Goal: Obtain resource: Download file/media

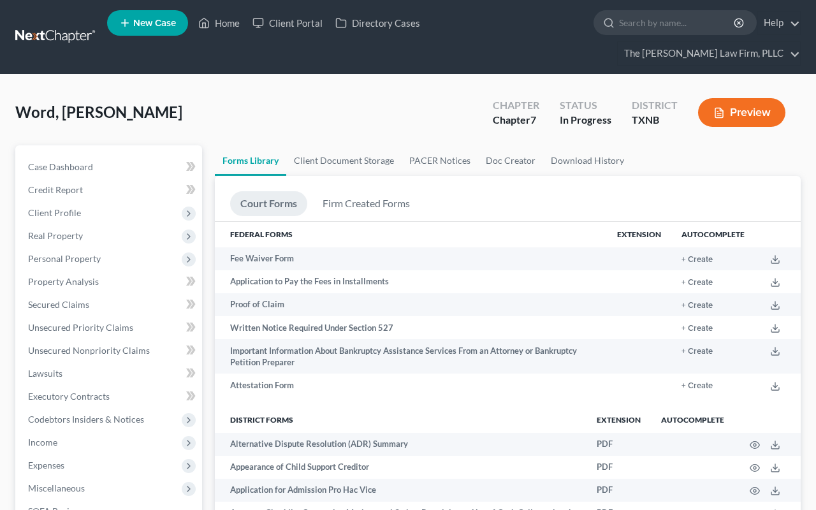
click at [741, 98] on button "Preview" at bounding box center [741, 112] width 87 height 29
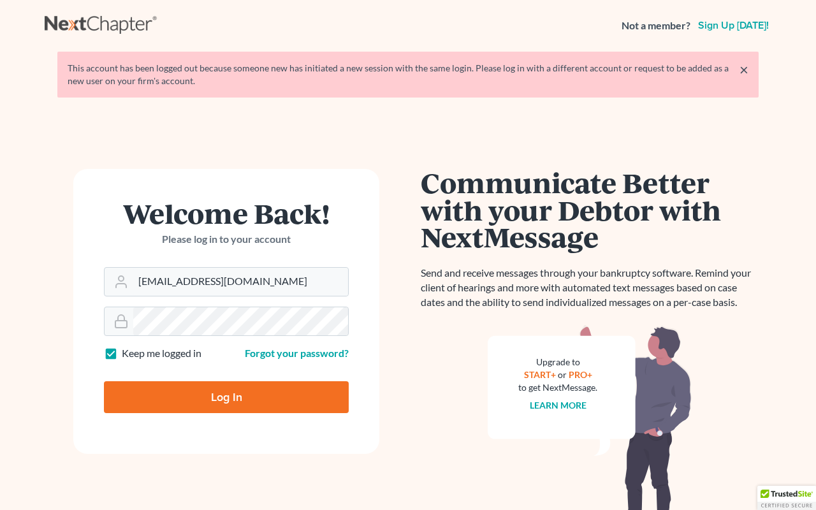
click at [229, 398] on input "Log In" at bounding box center [226, 397] width 245 height 32
type input "Thinking..."
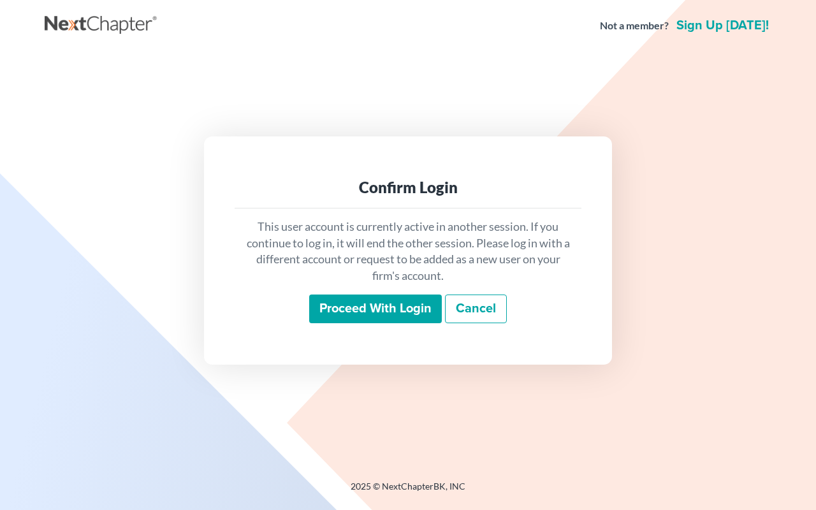
click at [361, 315] on input "Proceed with login" at bounding box center [375, 309] width 133 height 29
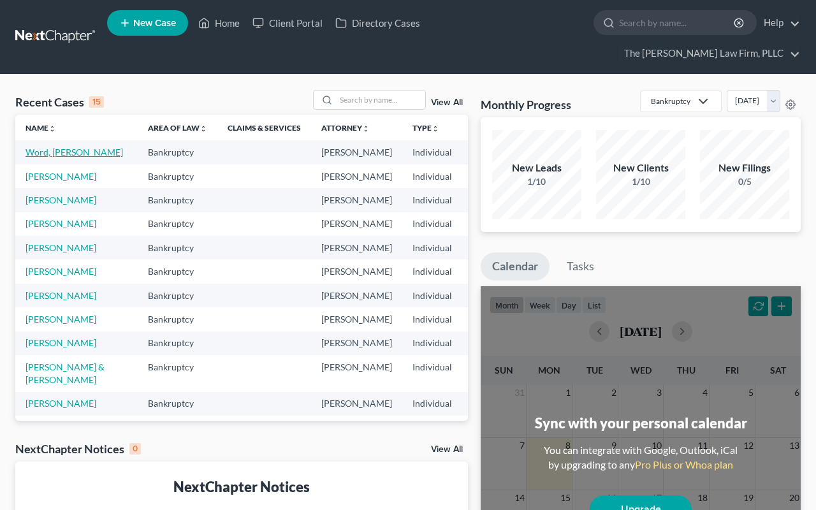
click at [39, 147] on link "Word, [PERSON_NAME]" at bounding box center [75, 152] width 98 height 11
select select "4"
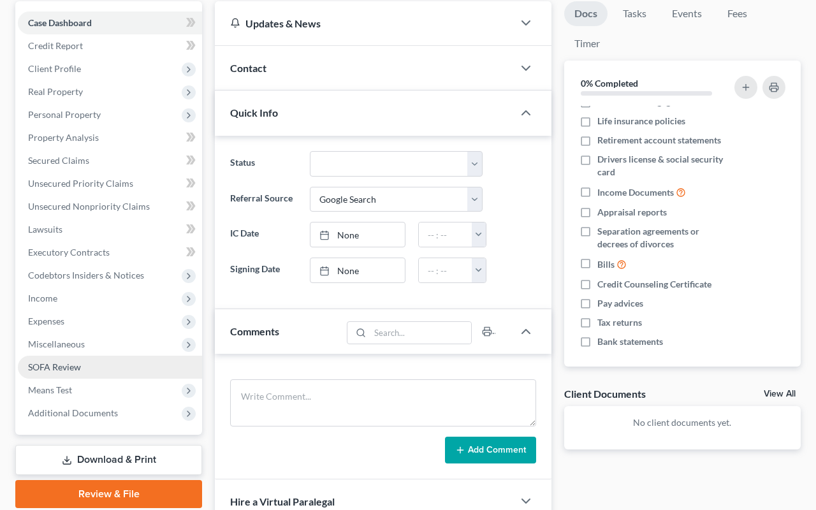
scroll to position [32, 0]
click at [85, 445] on link "Download & Print" at bounding box center [108, 460] width 187 height 30
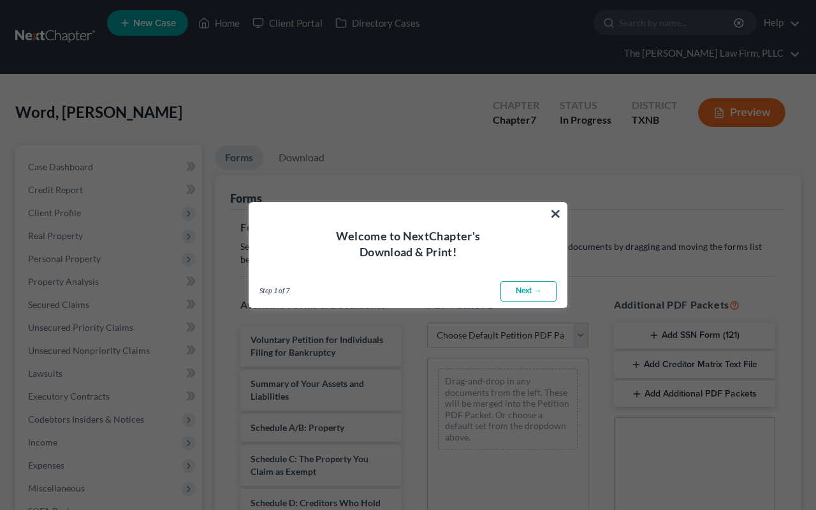
click at [533, 292] on link "Next →" at bounding box center [529, 291] width 56 height 20
select select "0"
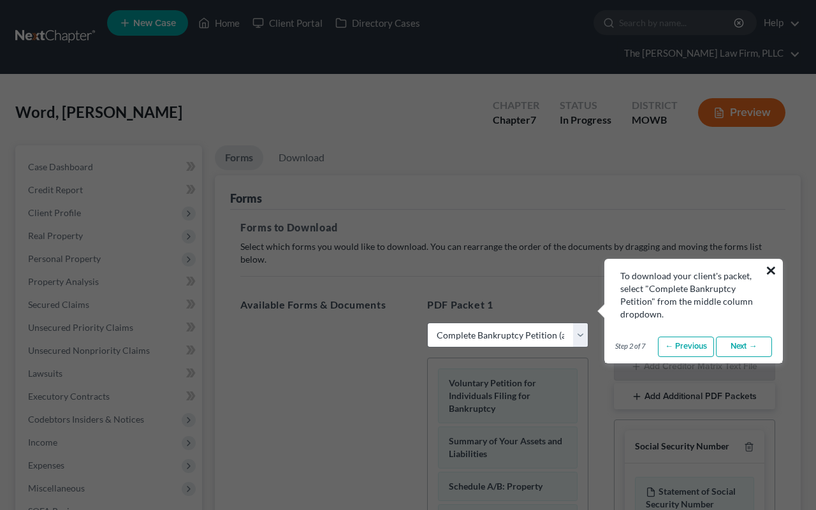
click at [773, 272] on button "×" at bounding box center [771, 270] width 12 height 20
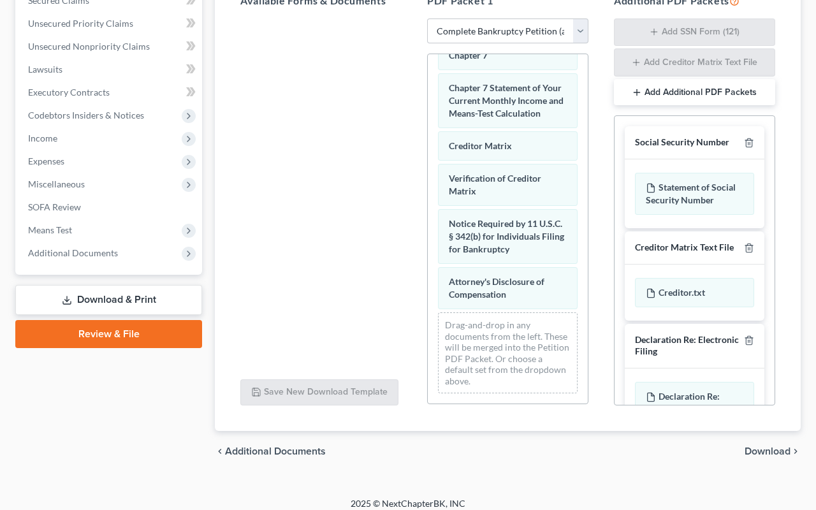
scroll to position [303, 0]
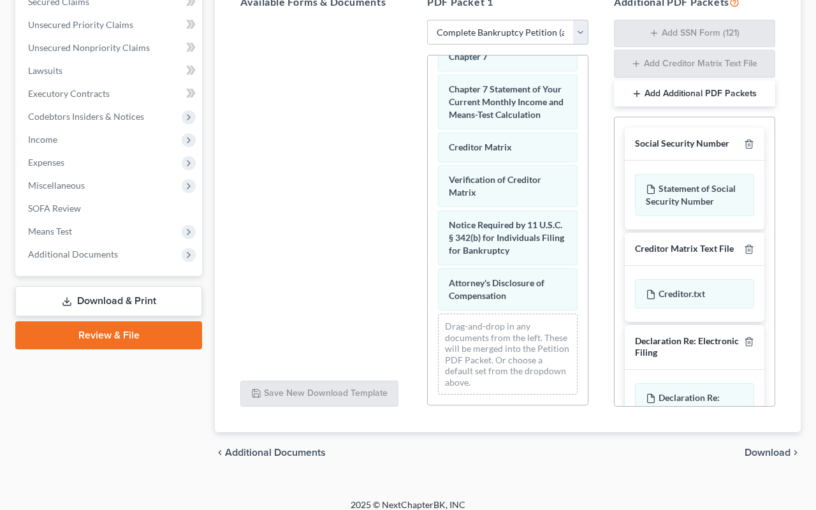
click at [774, 448] on span "Download" at bounding box center [768, 453] width 46 height 10
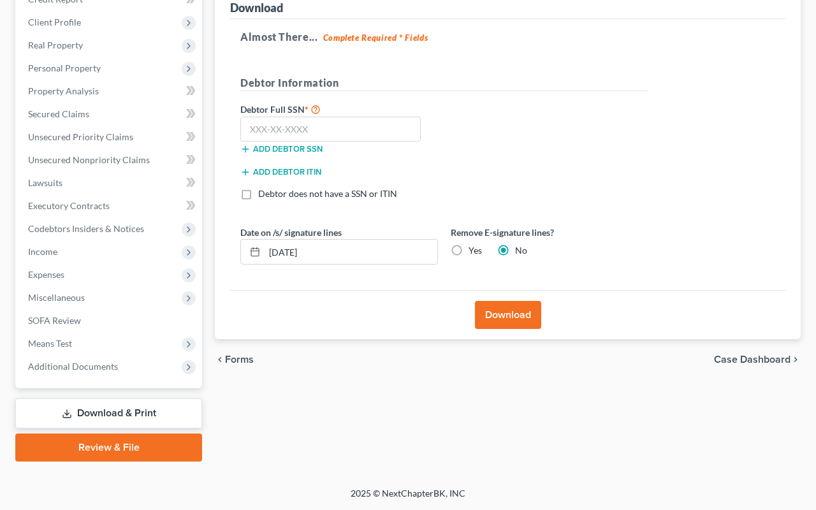
scroll to position [167, 0]
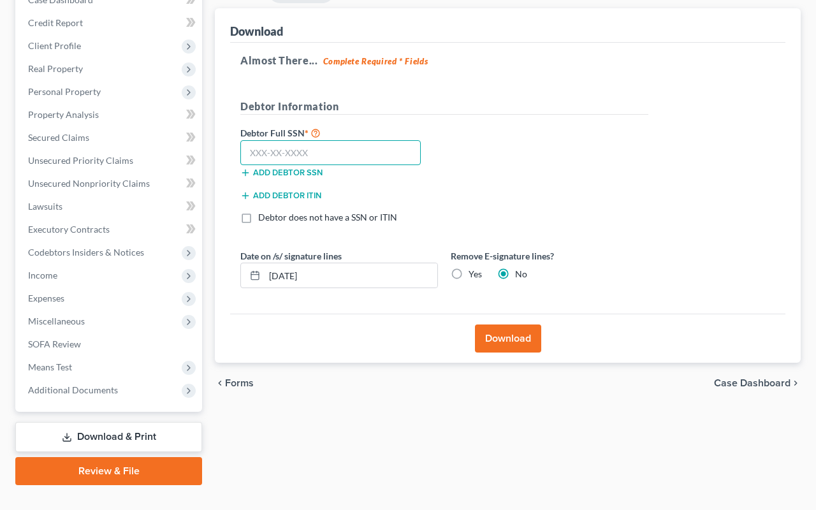
click at [355, 140] on input "text" at bounding box center [330, 153] width 180 height 26
type input "465-49-4464"
click at [509, 325] on button "Download" at bounding box center [508, 339] width 66 height 28
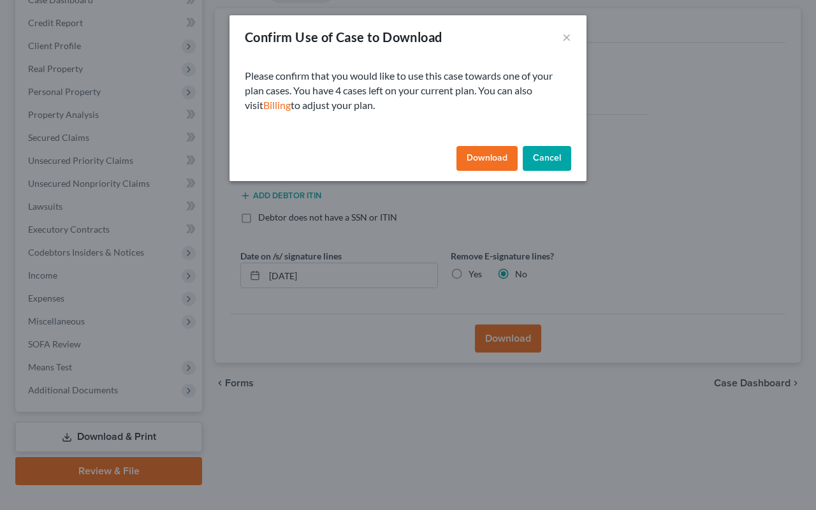
click at [494, 158] on button "Download" at bounding box center [487, 159] width 61 height 26
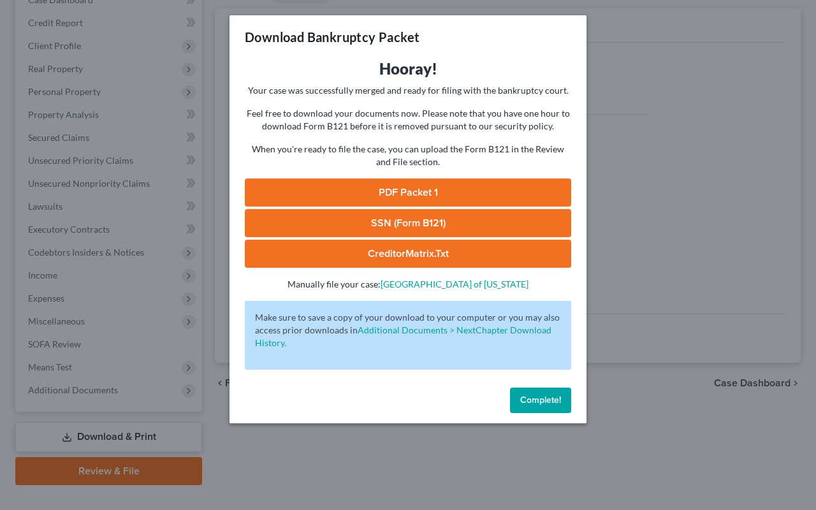
click at [438, 192] on link "PDF Packet 1" at bounding box center [408, 193] width 327 height 28
